Goal: Find specific page/section: Find specific page/section

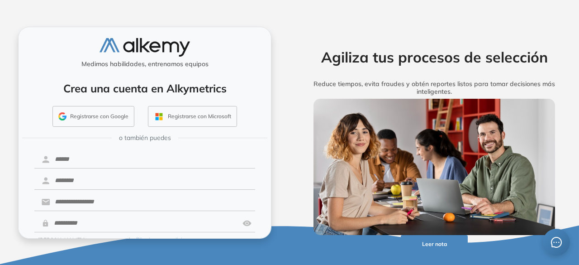
click at [105, 115] on button "Registrarse con Google" at bounding box center [94, 116] width 82 height 21
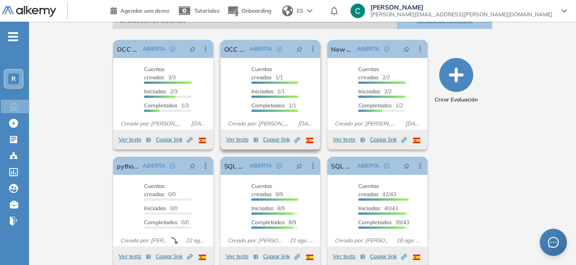
scroll to position [158, 0]
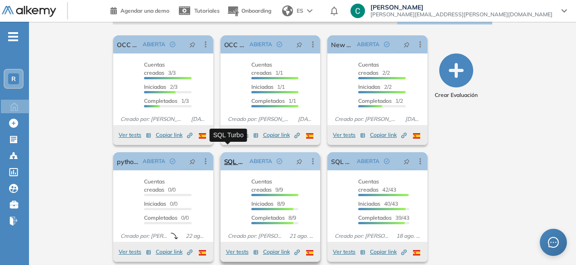
click at [239, 158] on link "SQL Turbo" at bounding box center [235, 161] width 22 height 18
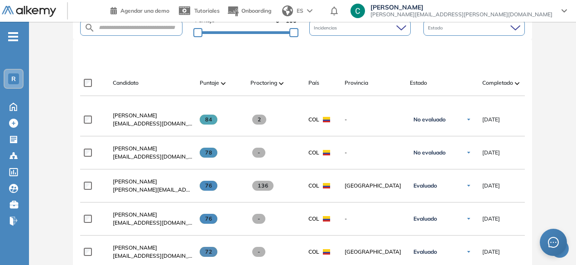
scroll to position [238, 0]
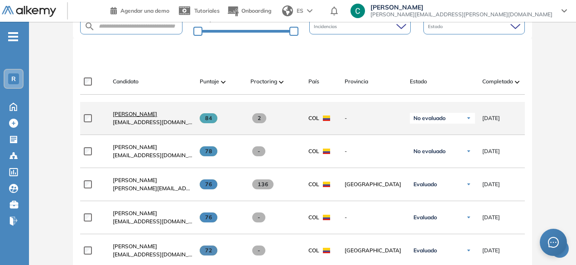
click at [124, 115] on span "CAMILO VEGA" at bounding box center [135, 113] width 44 height 7
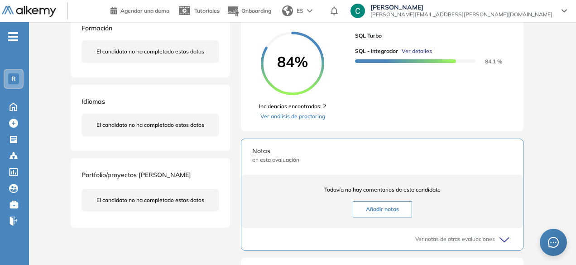
scroll to position [172, 0]
click at [281, 120] on link "Ver análisis de proctoring" at bounding box center [292, 116] width 67 height 8
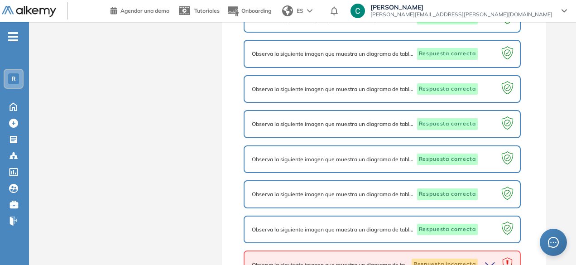
scroll to position [681, 0]
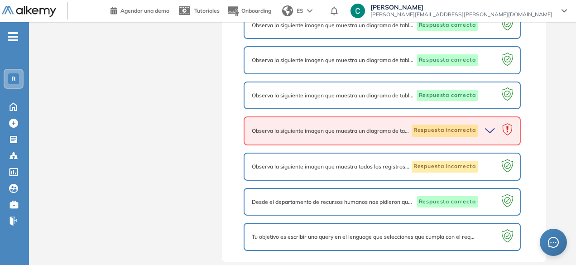
click at [319, 137] on div "Observa la siguiente imagen que muestra un diagrama de tablas de SQL. Supongamo…" at bounding box center [382, 130] width 277 height 29
click at [492, 130] on icon "button" at bounding box center [489, 131] width 9 height 4
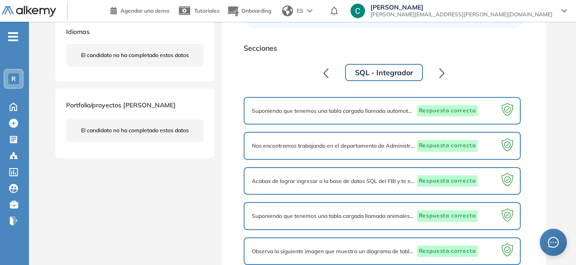
scroll to position [205, 0]
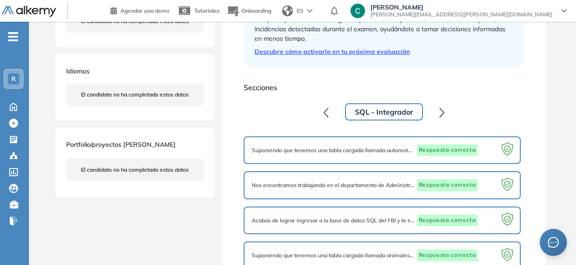
click at [438, 110] on button "button" at bounding box center [441, 112] width 17 height 18
click at [445, 113] on button "button" at bounding box center [441, 112] width 17 height 18
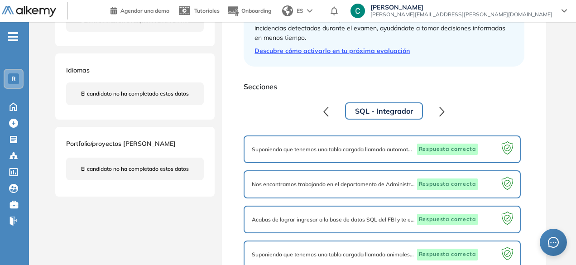
scroll to position [181, 0]
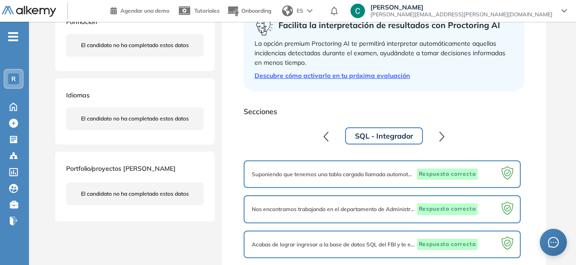
click at [328, 140] on icon "button" at bounding box center [326, 136] width 4 height 9
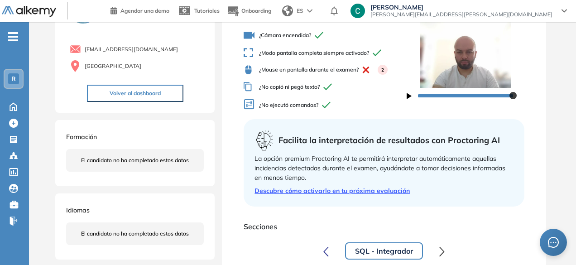
scroll to position [0, 0]
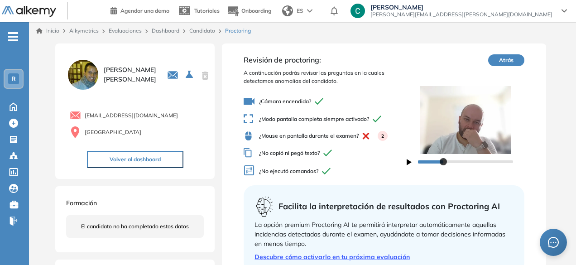
click at [443, 162] on div at bounding box center [465, 160] width 95 height 5
click at [503, 63] on button "Atrás" at bounding box center [506, 60] width 36 height 12
